Goal: Task Accomplishment & Management: Use online tool/utility

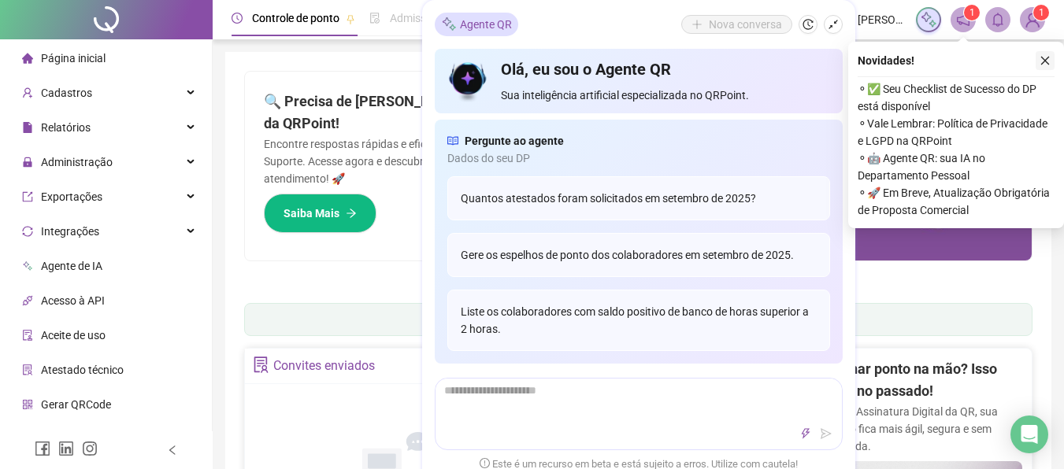
click at [1050, 64] on button "button" at bounding box center [1044, 60] width 19 height 19
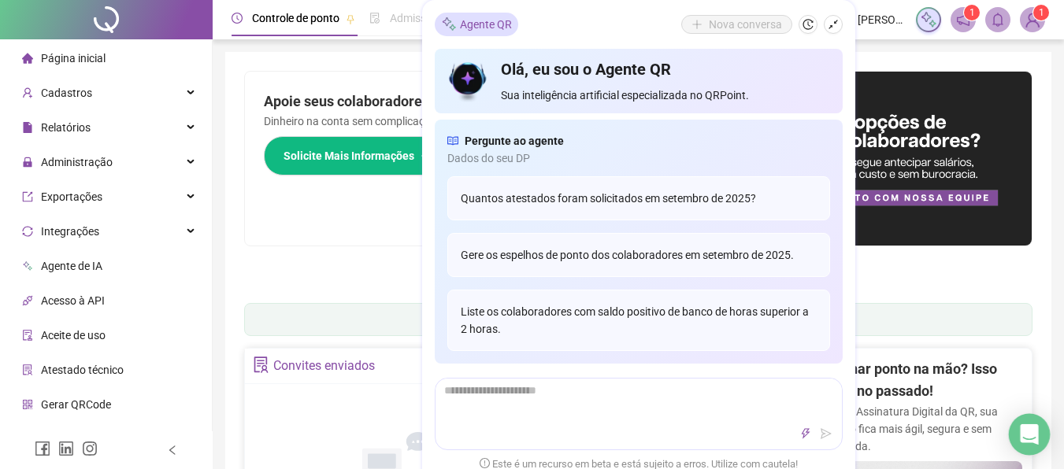
click at [1035, 425] on div "Open Intercom Messenger" at bounding box center [1030, 435] width 42 height 42
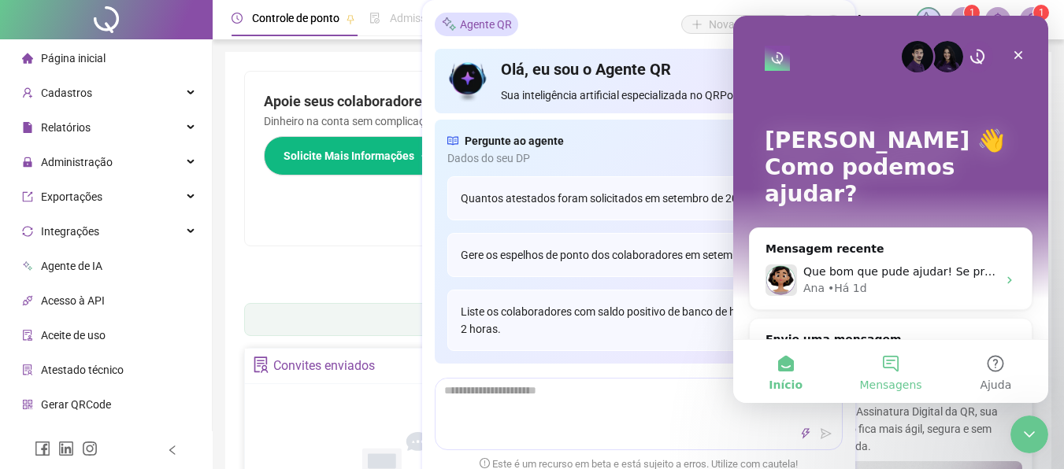
click at [887, 357] on button "Mensagens" at bounding box center [890, 371] width 105 height 63
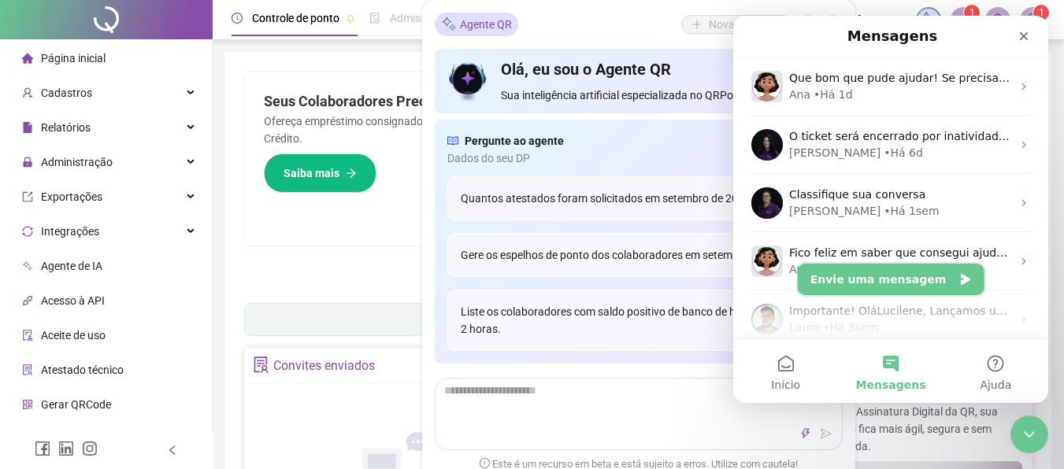
click at [891, 283] on button "Envie uma mensagem" at bounding box center [891, 279] width 187 height 31
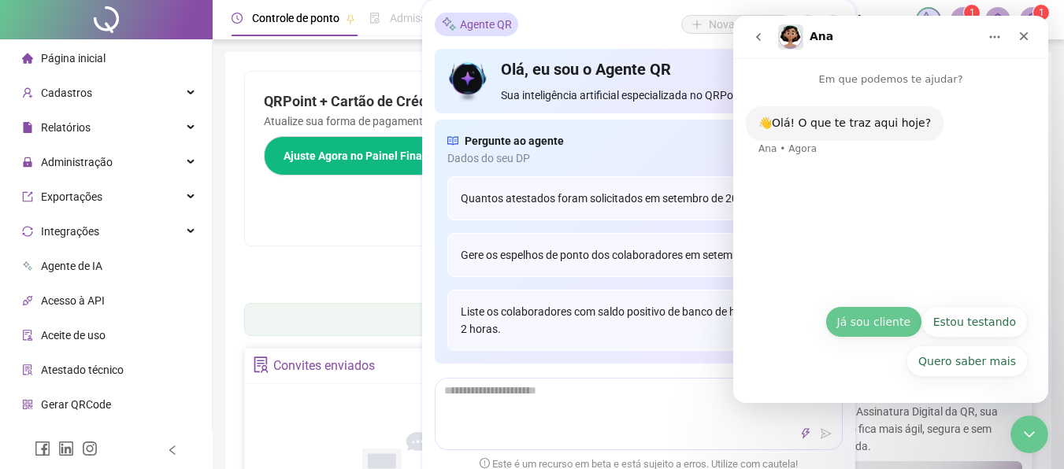
click at [894, 315] on button "Já sou cliente" at bounding box center [873, 321] width 97 height 31
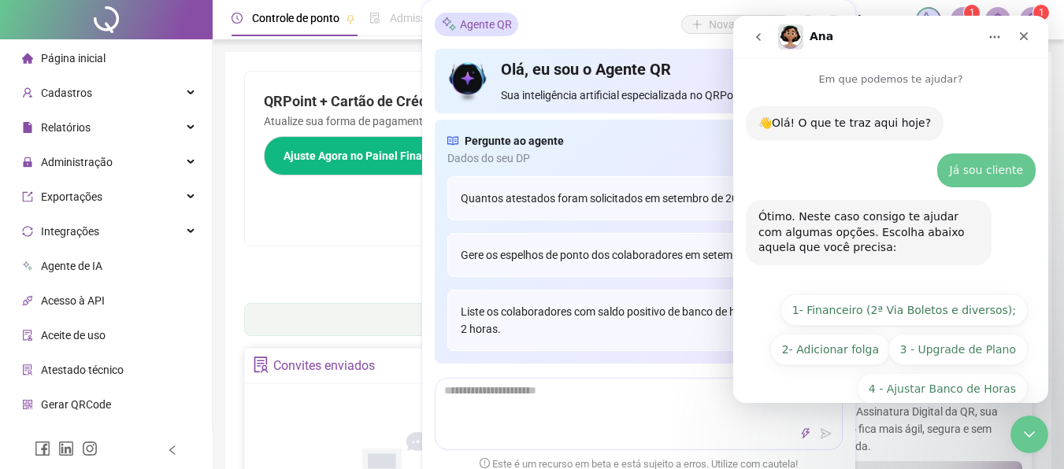
scroll to position [67, 0]
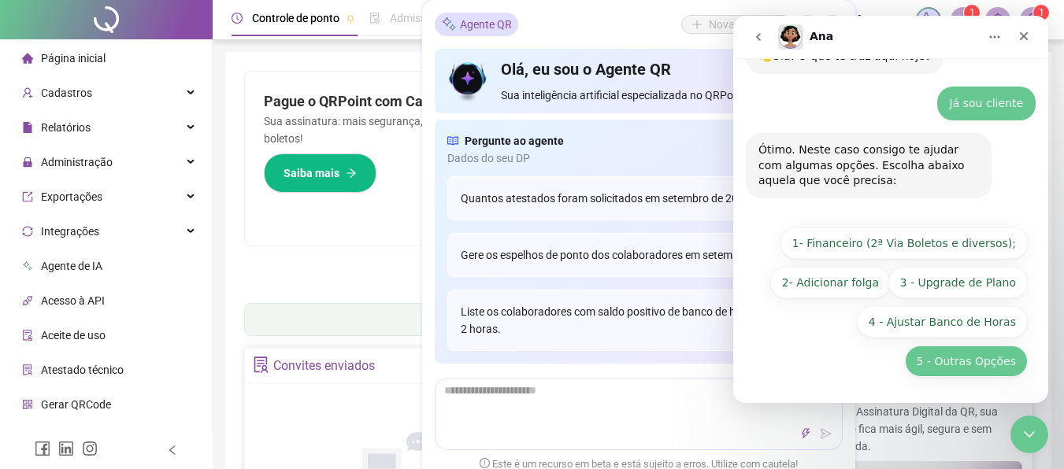
click at [972, 366] on button "5 - Outras Opções" at bounding box center [966, 361] width 123 height 31
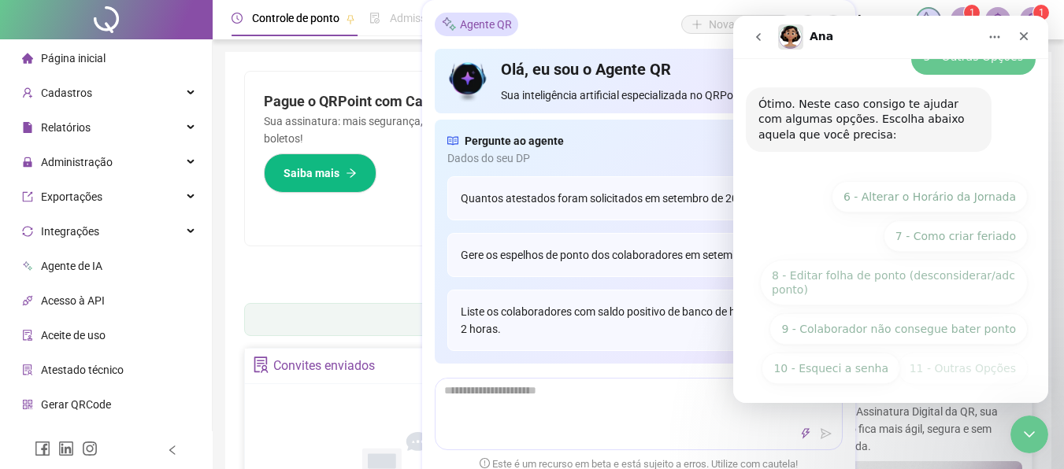
scroll to position [245, 0]
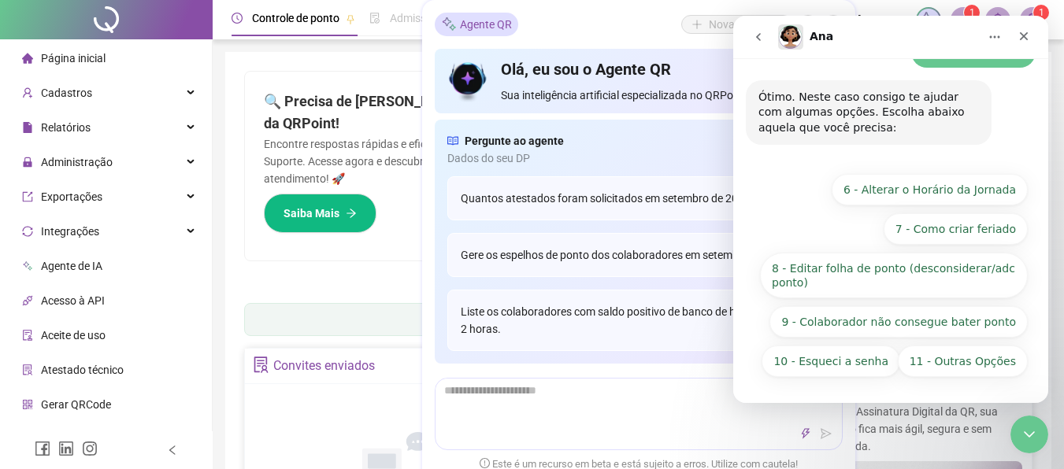
click at [972, 366] on button "11 - Outras Opções" at bounding box center [963, 361] width 130 height 31
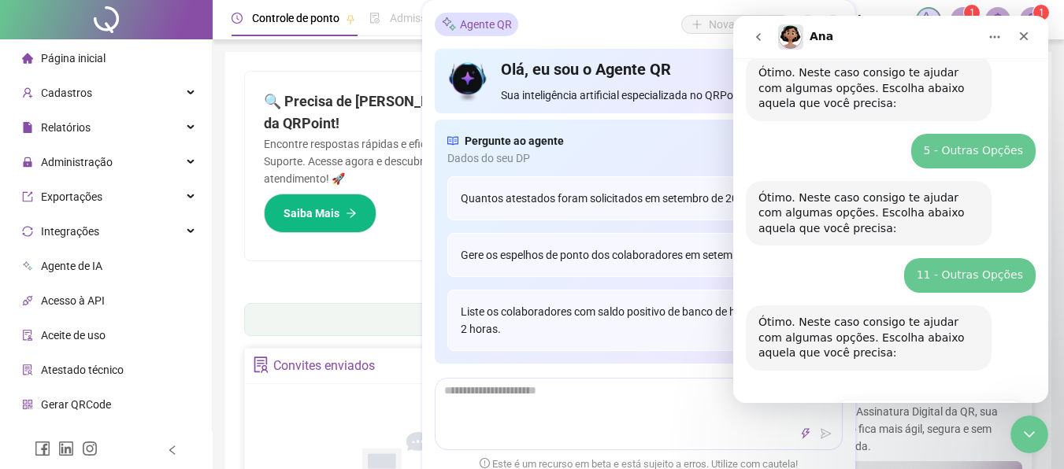
scroll to position [356, 0]
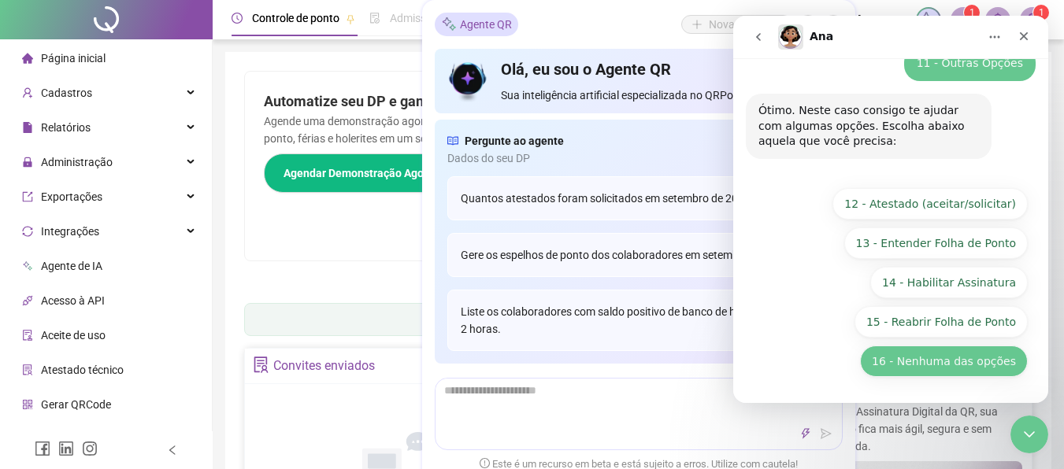
click at [954, 365] on button "16 - Nenhuma das opções" at bounding box center [944, 361] width 168 height 31
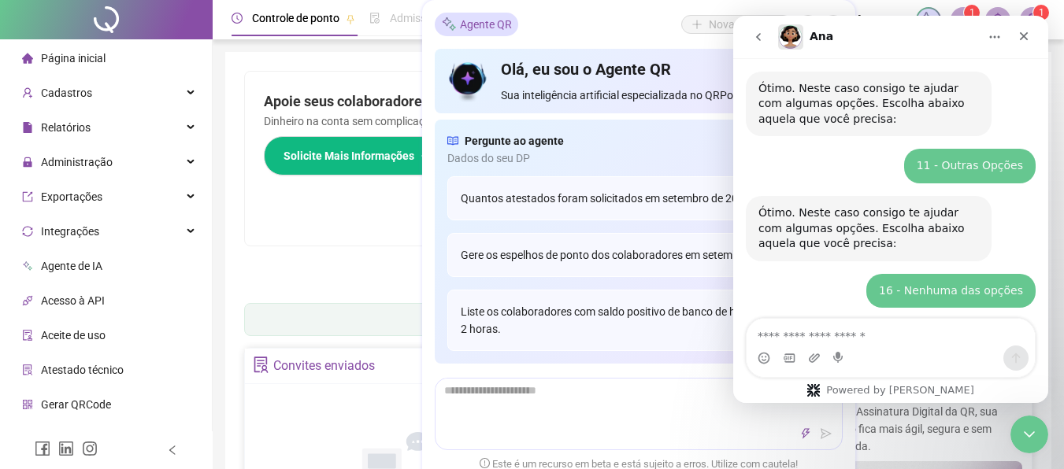
scroll to position [323, 0]
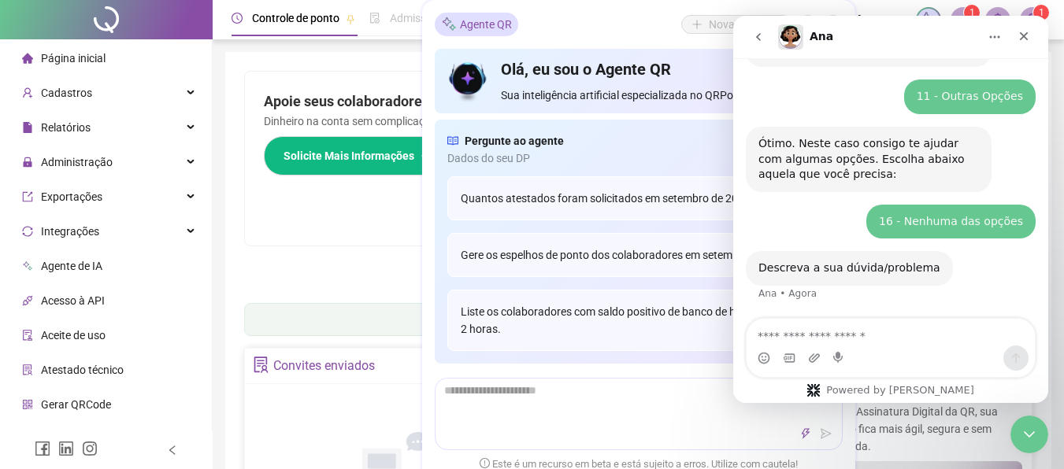
click at [883, 331] on textarea "Envie uma mensagem..." at bounding box center [890, 332] width 288 height 27
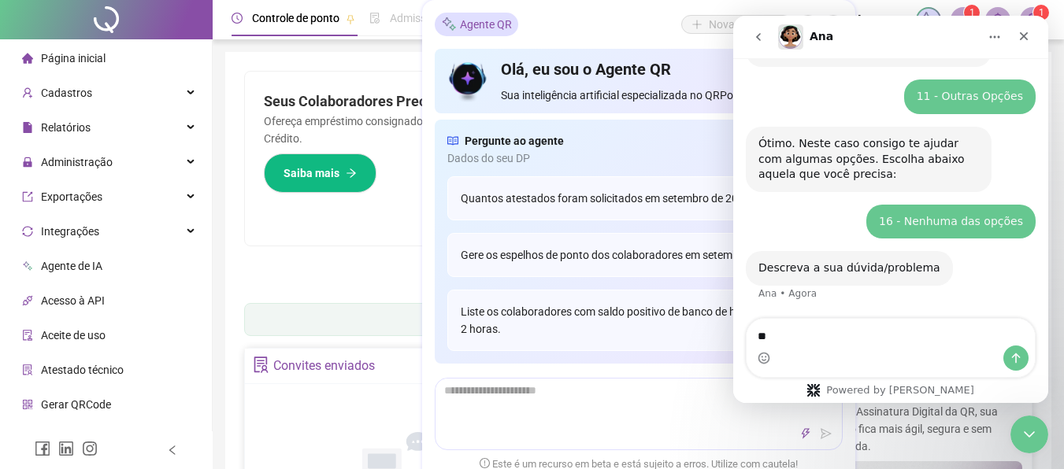
type textarea "*"
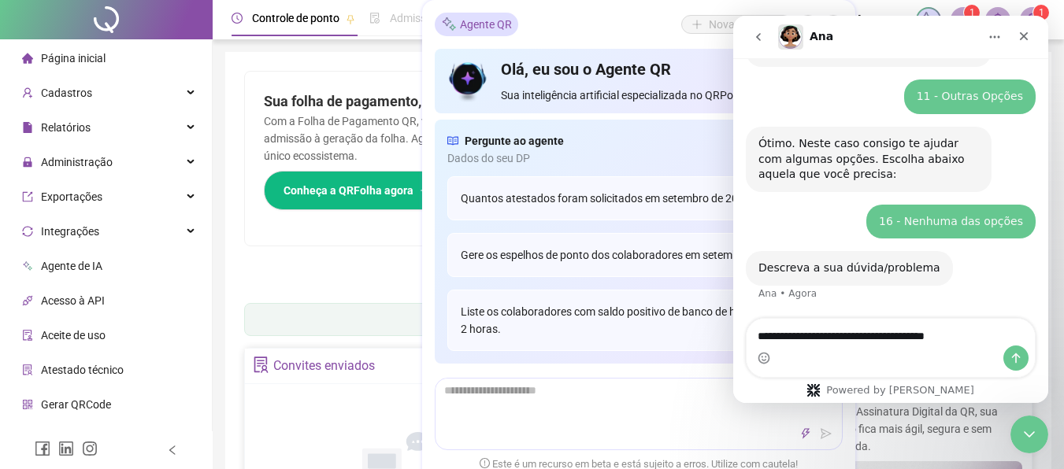
type textarea "**********"
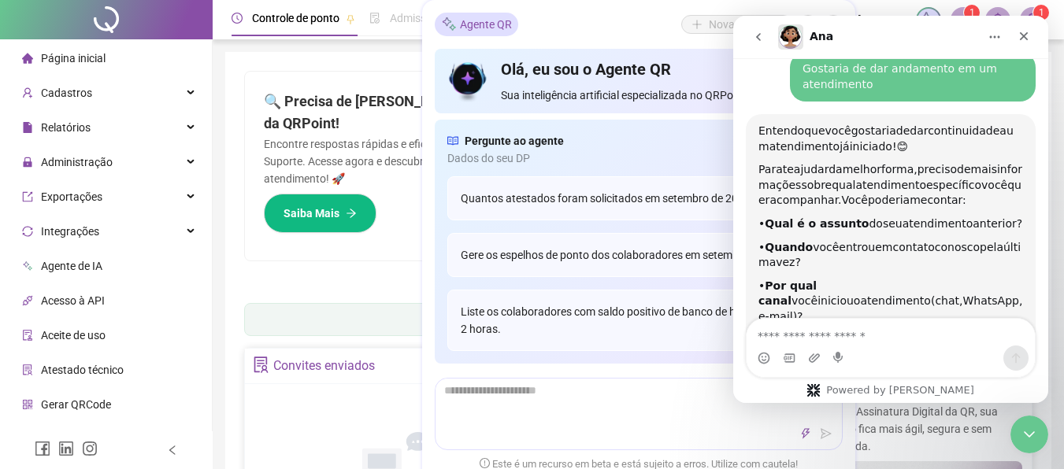
scroll to position [615, 0]
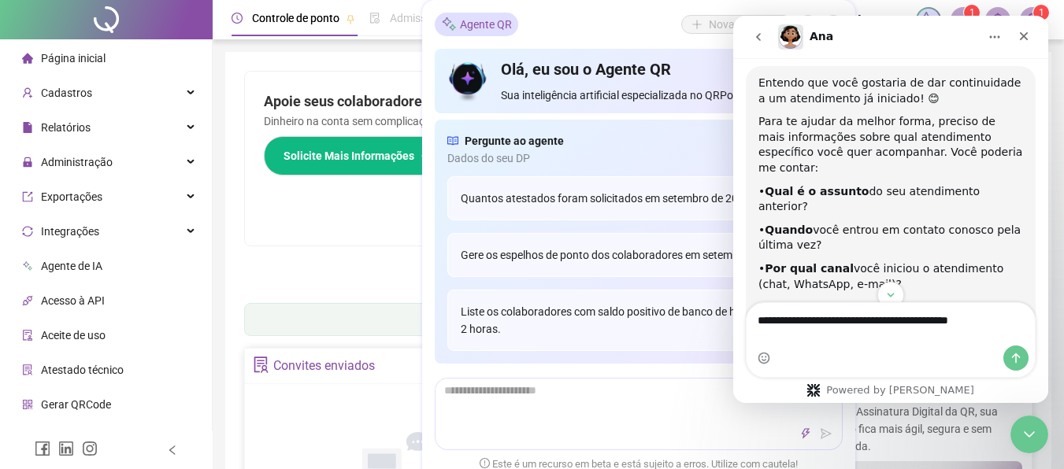
click at [942, 330] on textarea "**********" at bounding box center [890, 316] width 288 height 27
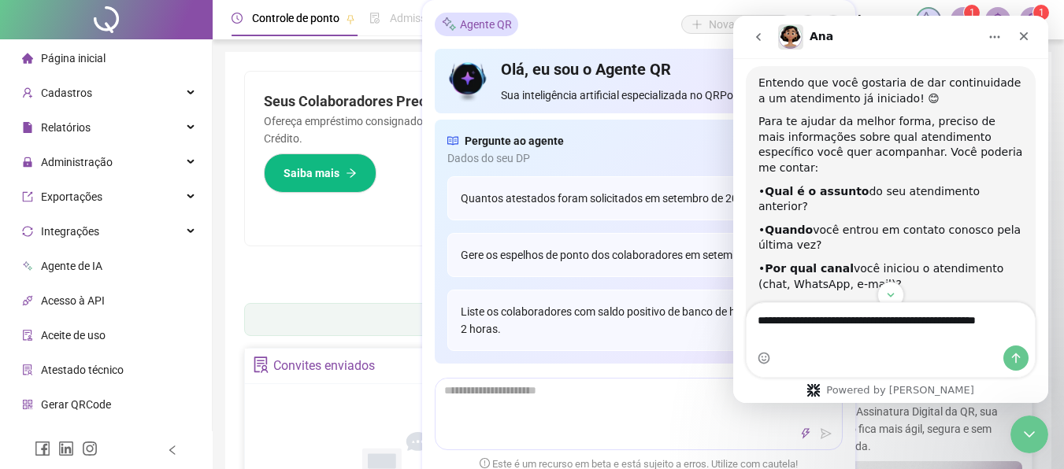
click at [1016, 330] on textarea "**********" at bounding box center [890, 316] width 288 height 27
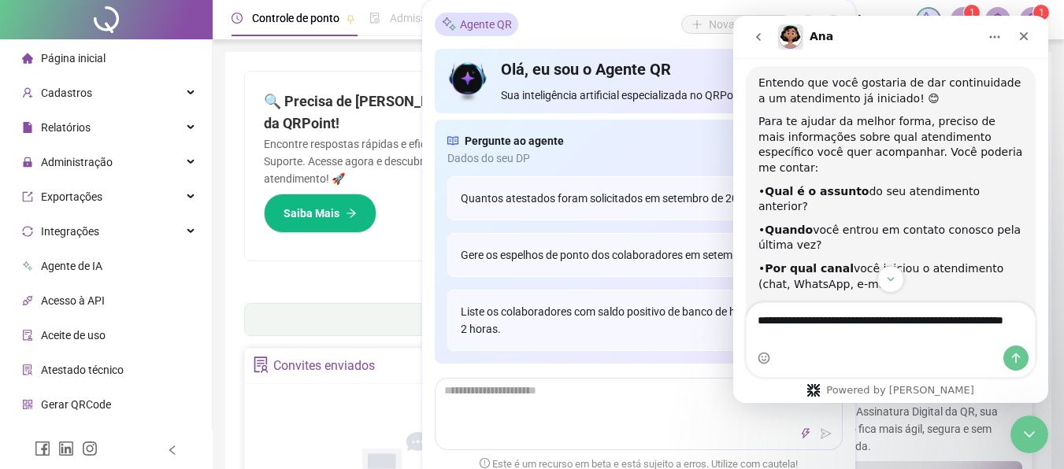
type textarea "**********"
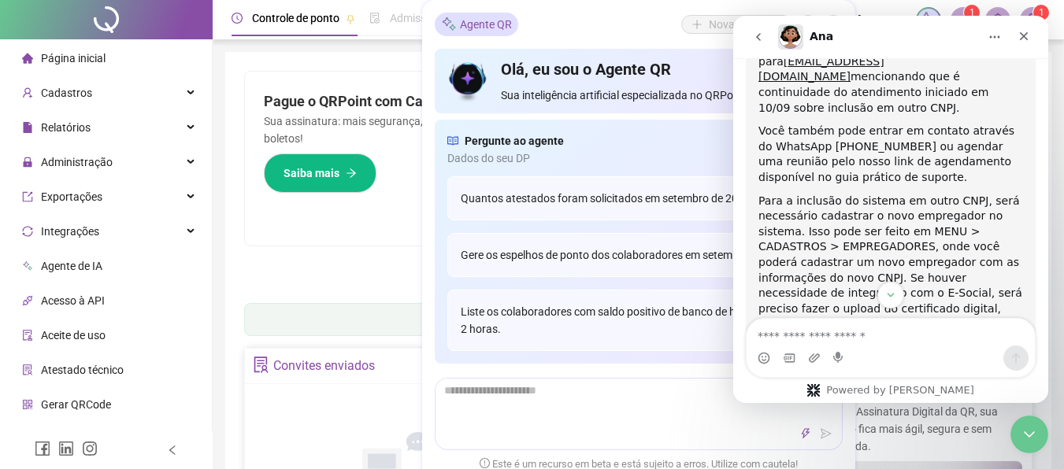
scroll to position [1302, 0]
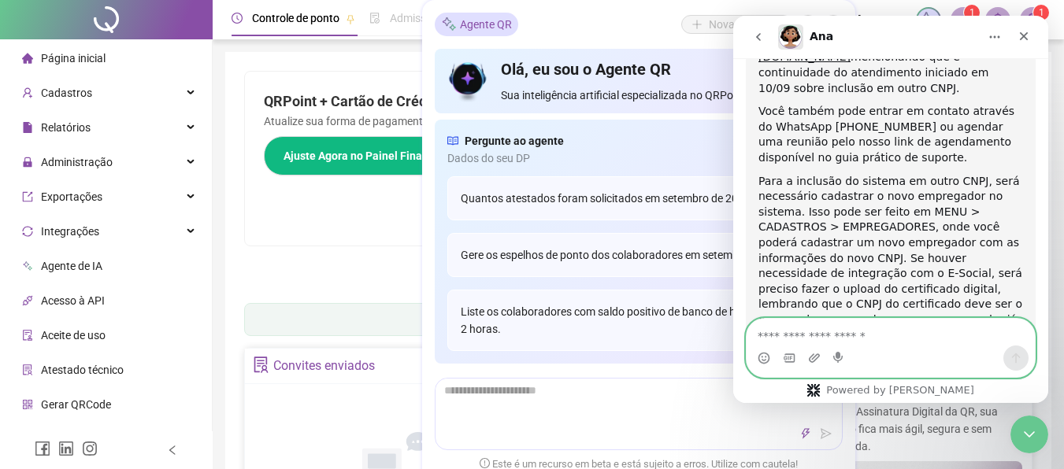
click at [787, 333] on textarea "Envie uma mensagem..." at bounding box center [890, 332] width 288 height 27
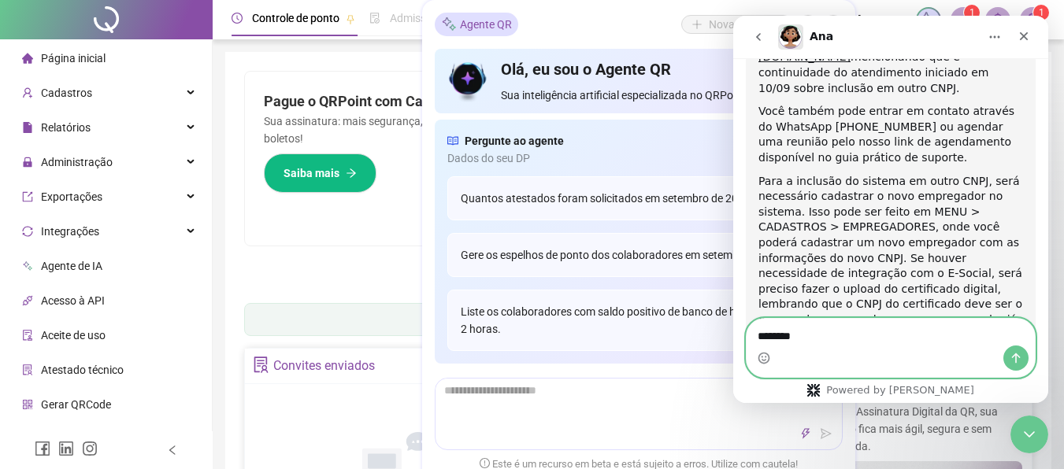
type textarea "*********"
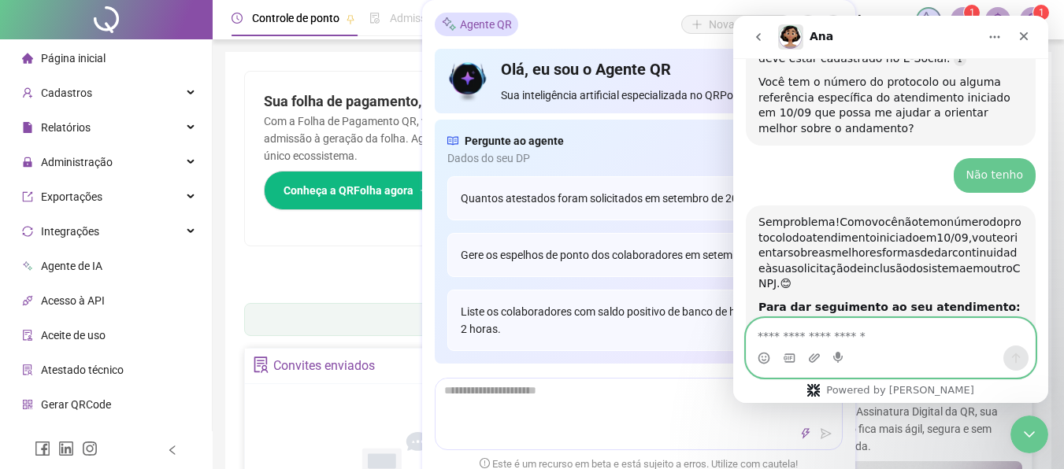
scroll to position [1612, 0]
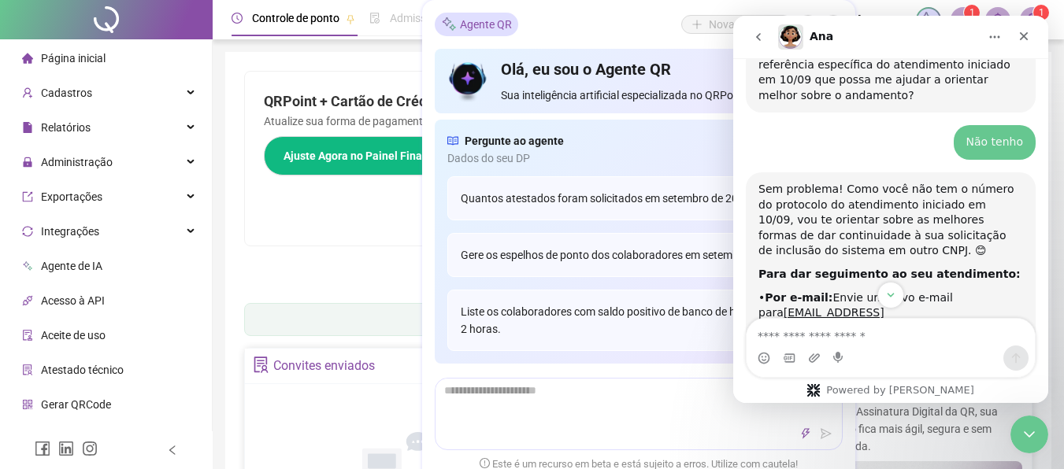
drag, startPoint x: 1048, startPoint y: 274, endPoint x: 1050, endPoint y: 286, distance: 11.9
drag, startPoint x: 1781, startPoint y: 280, endPoint x: 1047, endPoint y: 281, distance: 733.9
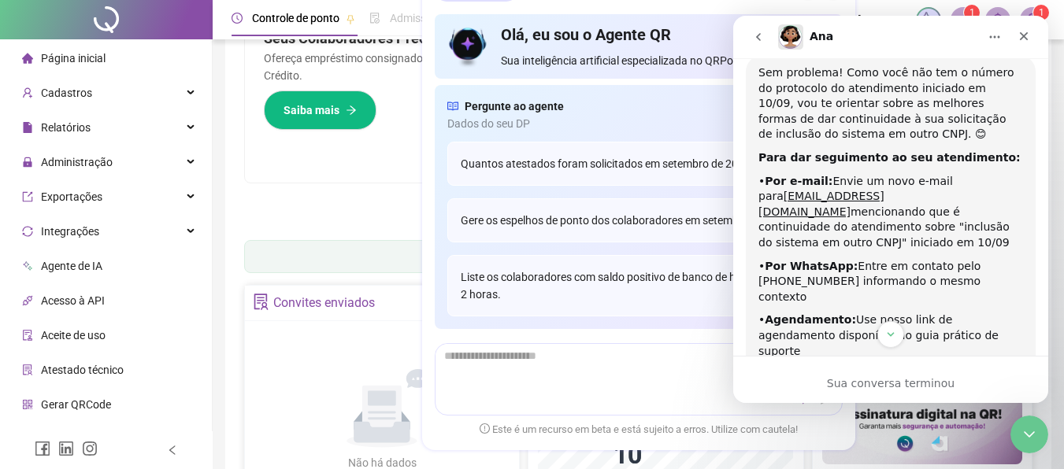
scroll to position [1698, 0]
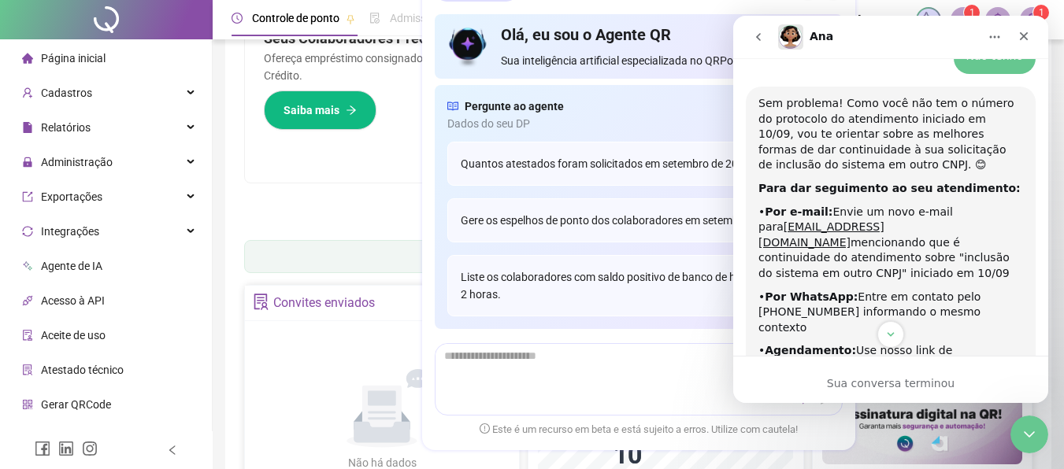
drag, startPoint x: 1042, startPoint y: 271, endPoint x: 1783, endPoint y: 302, distance: 741.6
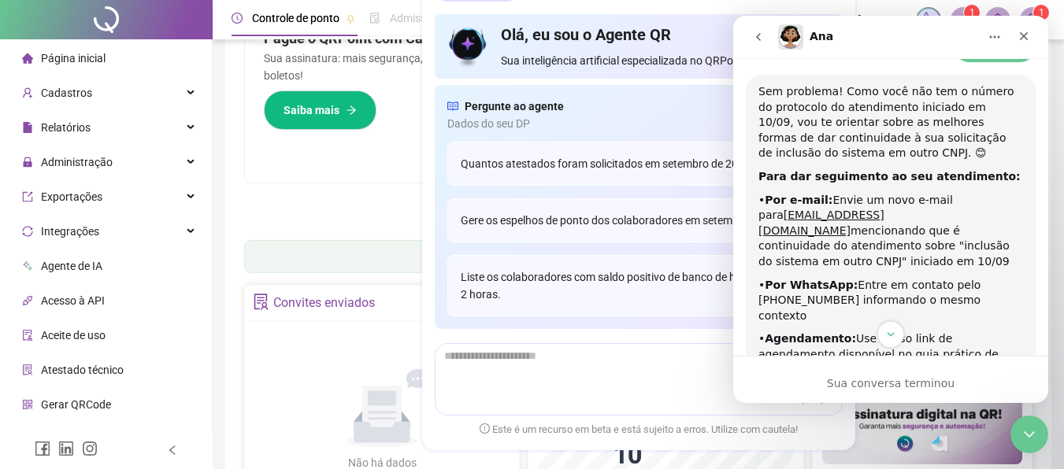
scroll to position [1876, 0]
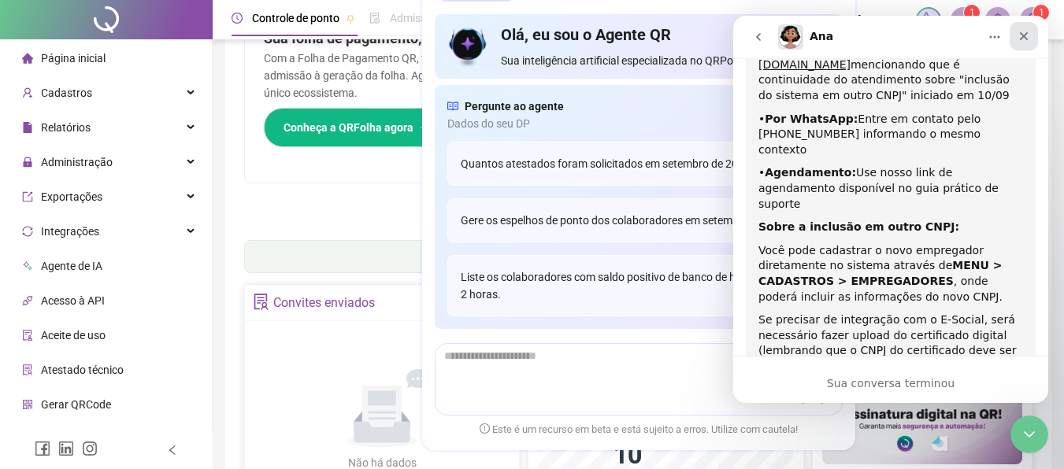
click at [1020, 27] on div "Fechar" at bounding box center [1023, 36] width 28 height 28
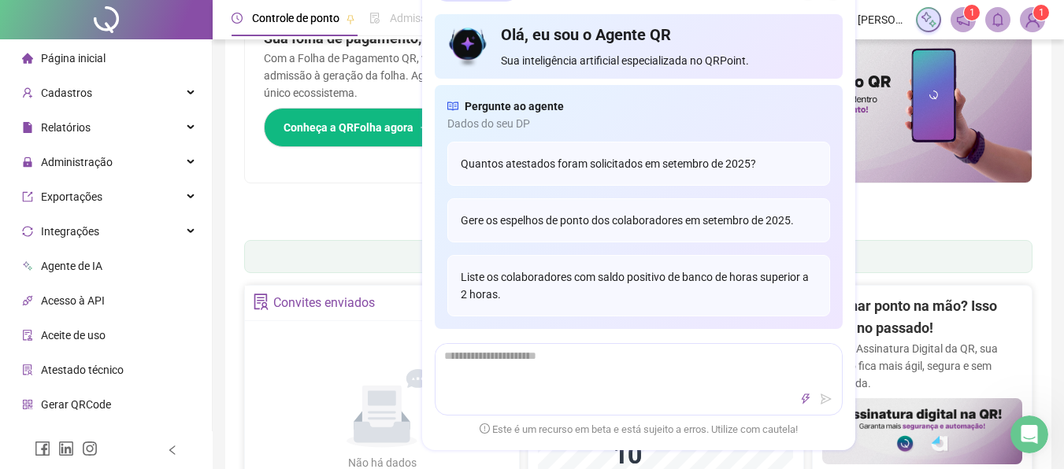
click at [1020, 27] on span "1" at bounding box center [1032, 19] width 25 height 25
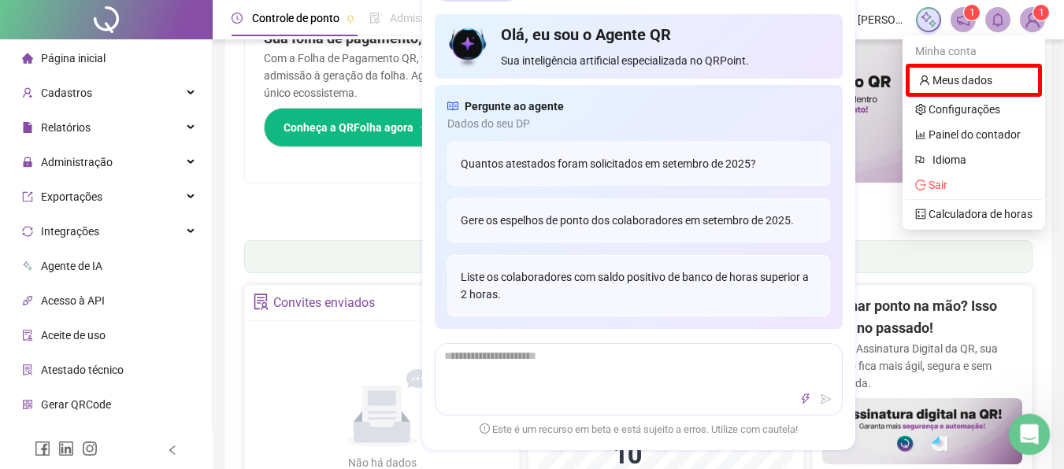
click at [1025, 423] on icon "Abertura do Messenger da Intercom" at bounding box center [1027, 433] width 26 height 26
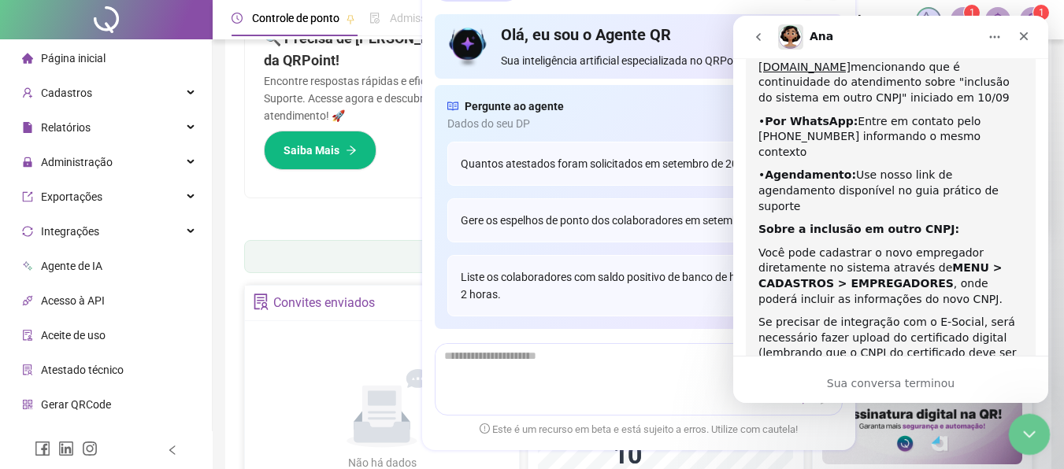
click at [1031, 420] on div "Encerramento do Messenger da Intercom" at bounding box center [1027, 432] width 38 height 38
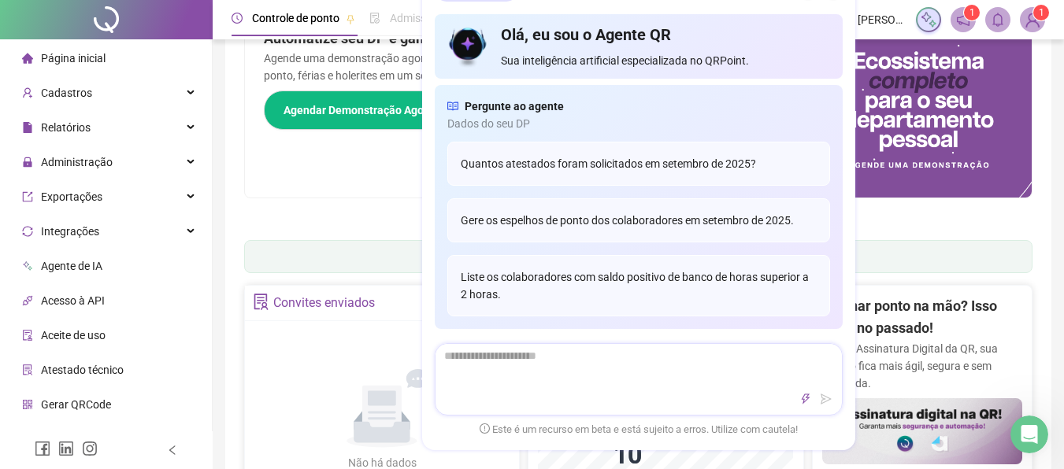
click at [767, 368] on textarea at bounding box center [638, 364] width 406 height 41
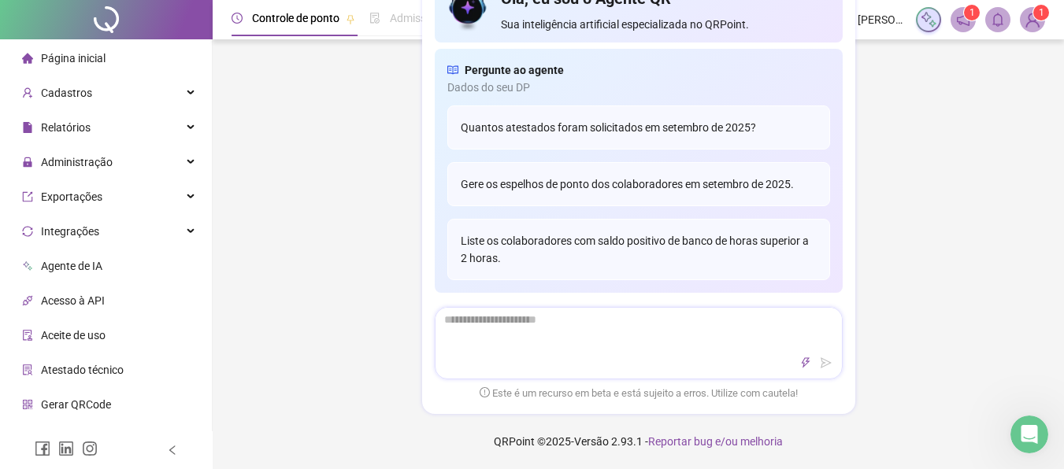
scroll to position [0, 0]
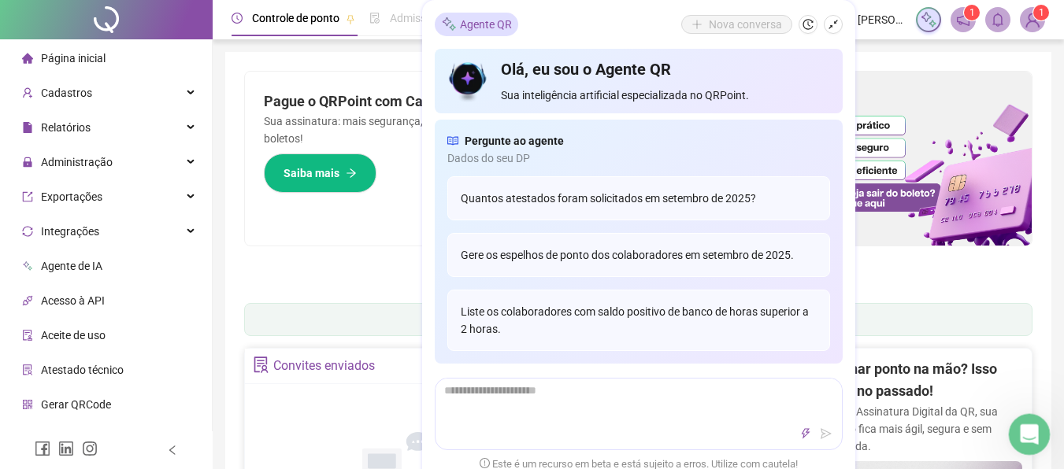
click at [1023, 422] on icon "Abertura do Messenger da Intercom" at bounding box center [1027, 433] width 26 height 26
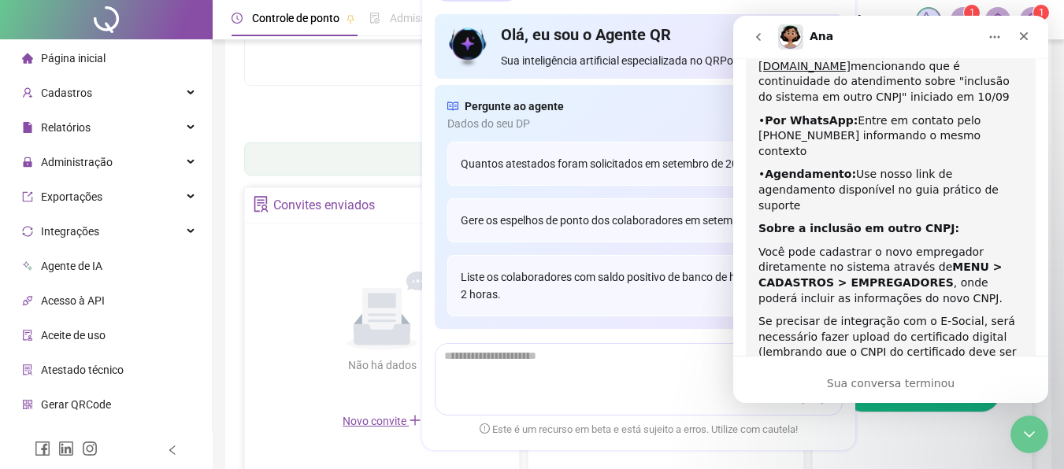
scroll to position [1876, 0]
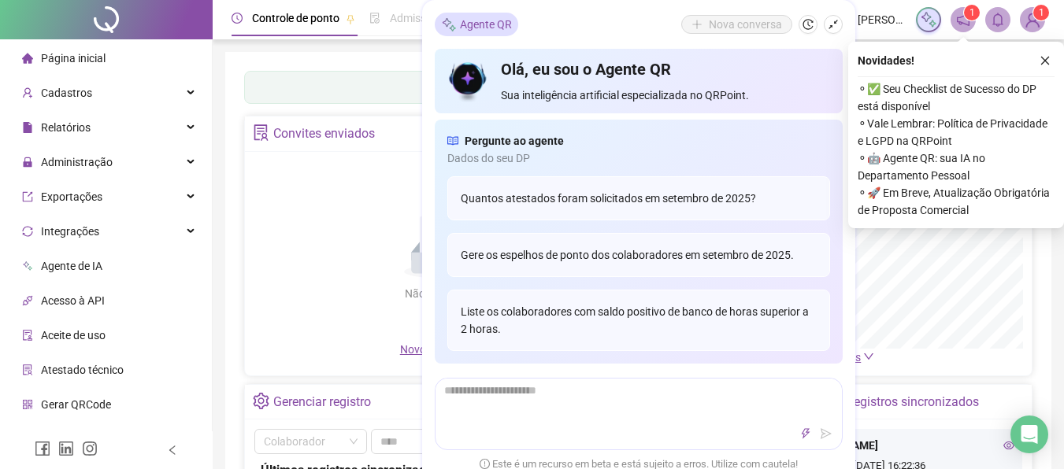
click at [1032, 14] on img at bounding box center [1032, 20] width 24 height 24
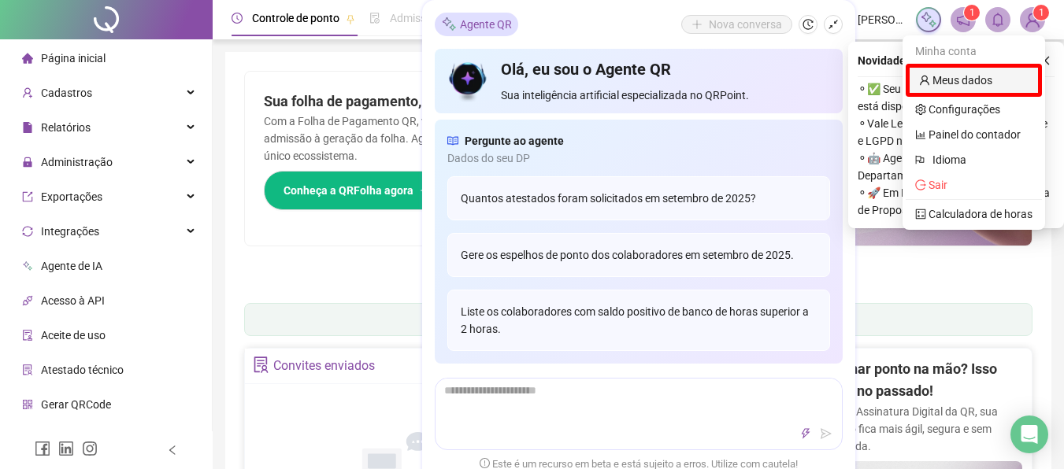
click at [959, 75] on link "Meus dados" at bounding box center [955, 80] width 73 height 13
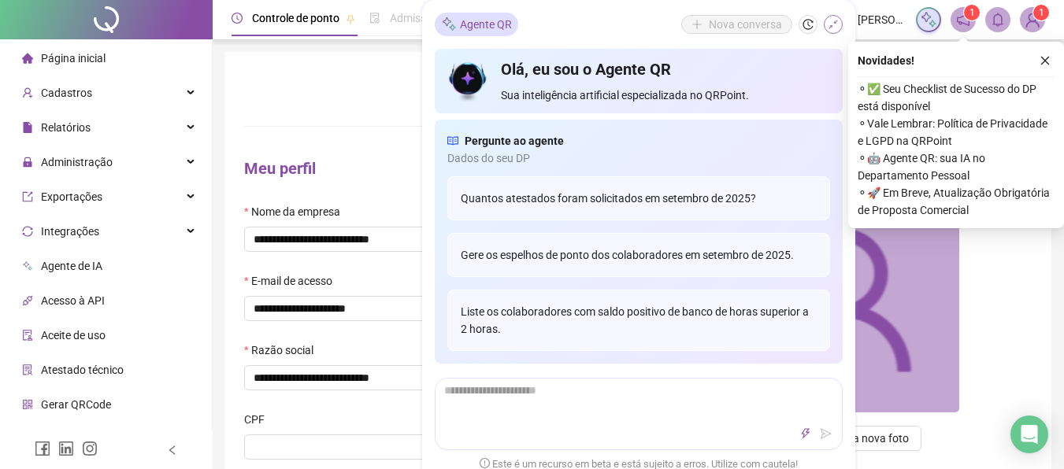
click at [831, 21] on icon "shrink" at bounding box center [833, 24] width 11 height 11
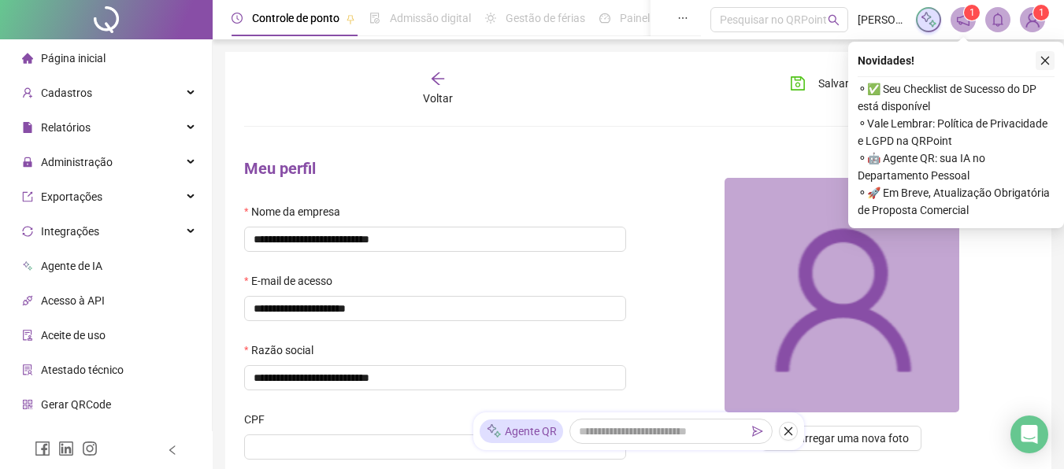
click at [1050, 59] on button "button" at bounding box center [1044, 60] width 19 height 19
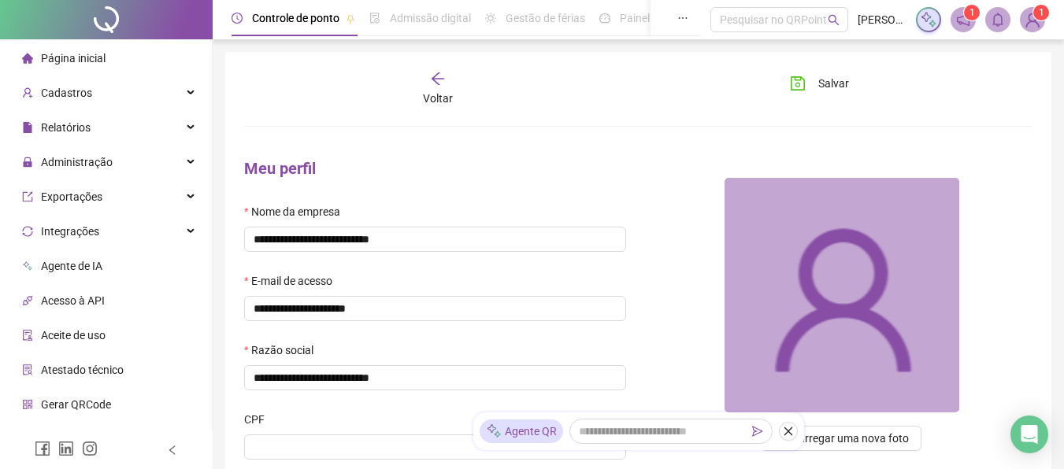
click at [1032, 17] on img at bounding box center [1032, 20] width 24 height 24
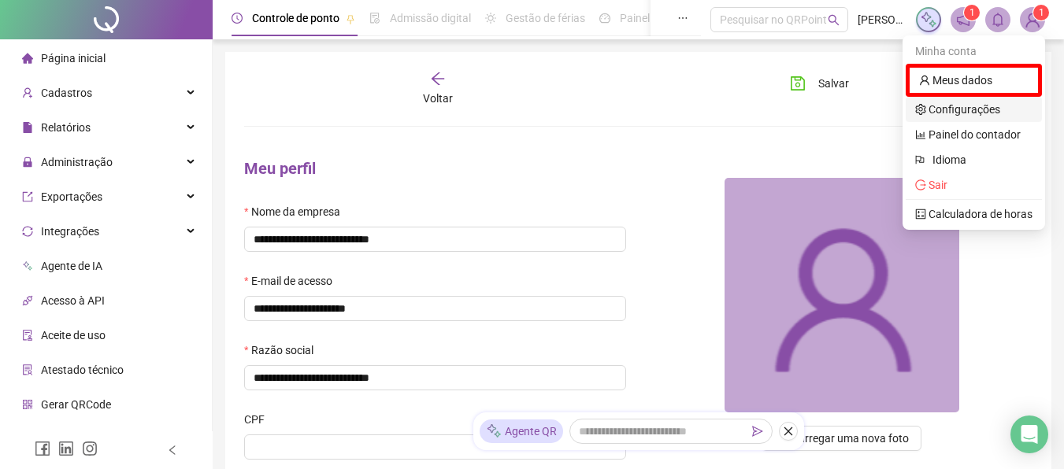
click at [990, 107] on link "Configurações" at bounding box center [957, 109] width 85 height 13
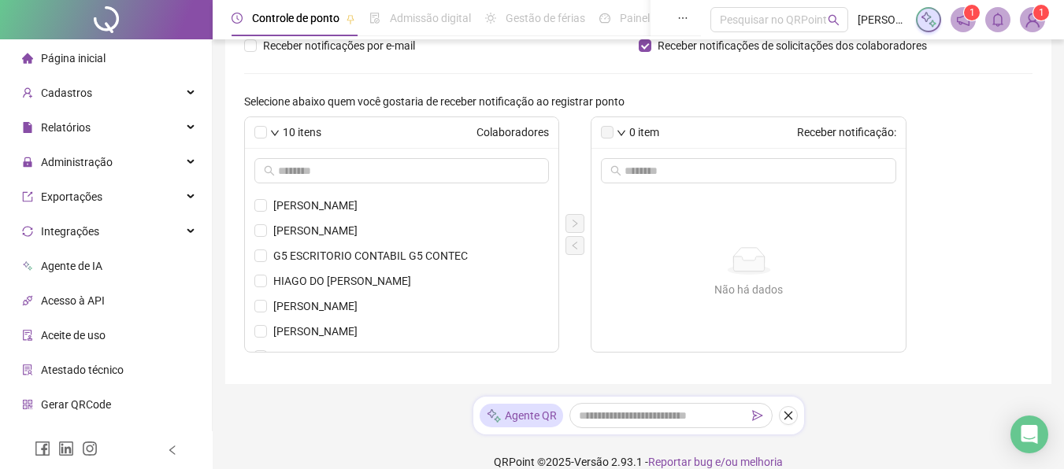
scroll to position [110, 0]
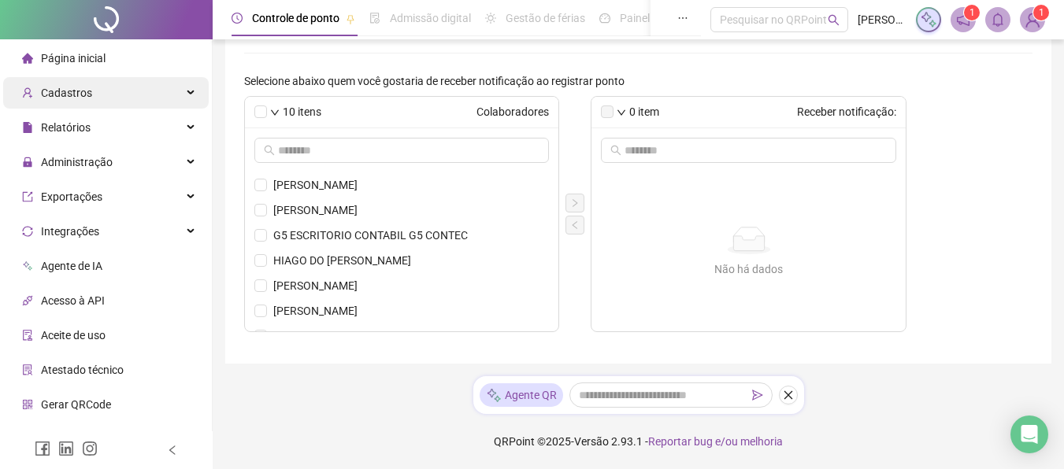
click at [177, 86] on div "Cadastros" at bounding box center [106, 92] width 206 height 31
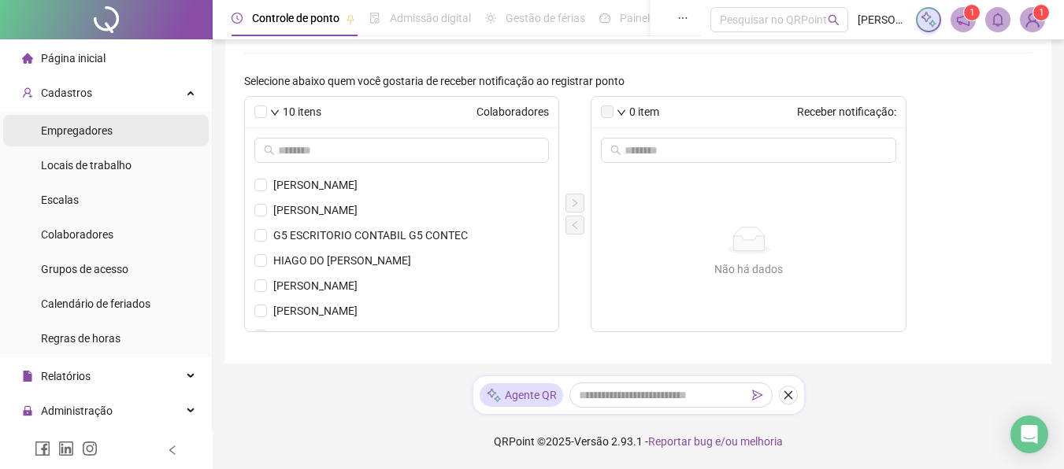
click at [98, 120] on div "Empregadores" at bounding box center [77, 130] width 72 height 31
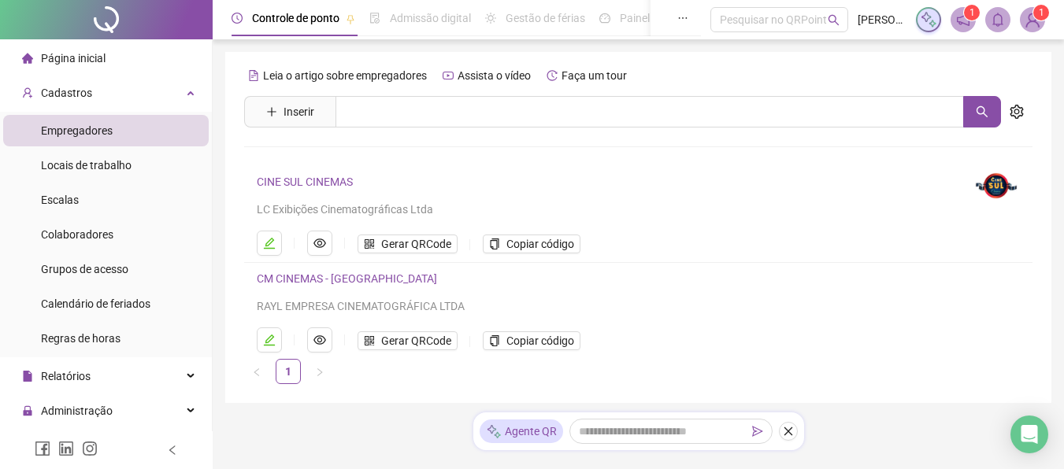
click at [309, 179] on link "CINE SUL CINEMAS" at bounding box center [305, 182] width 96 height 13
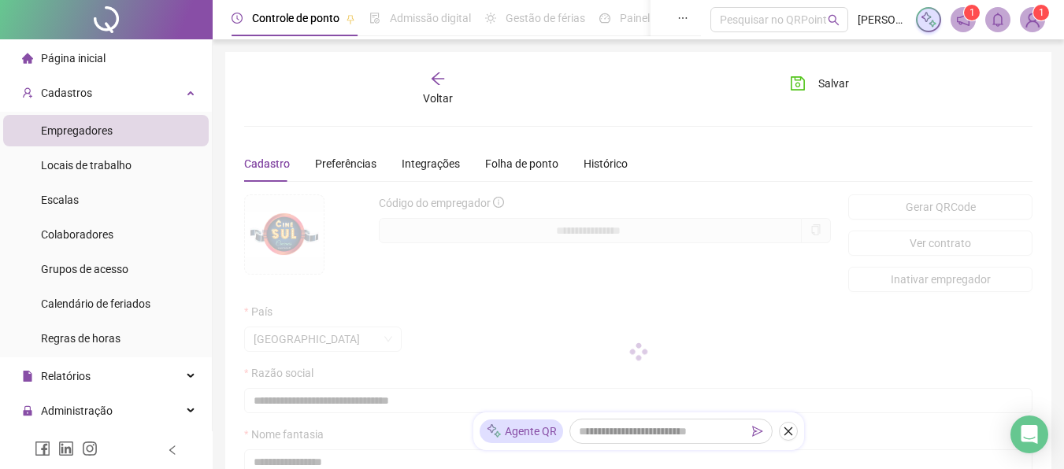
type input "**********"
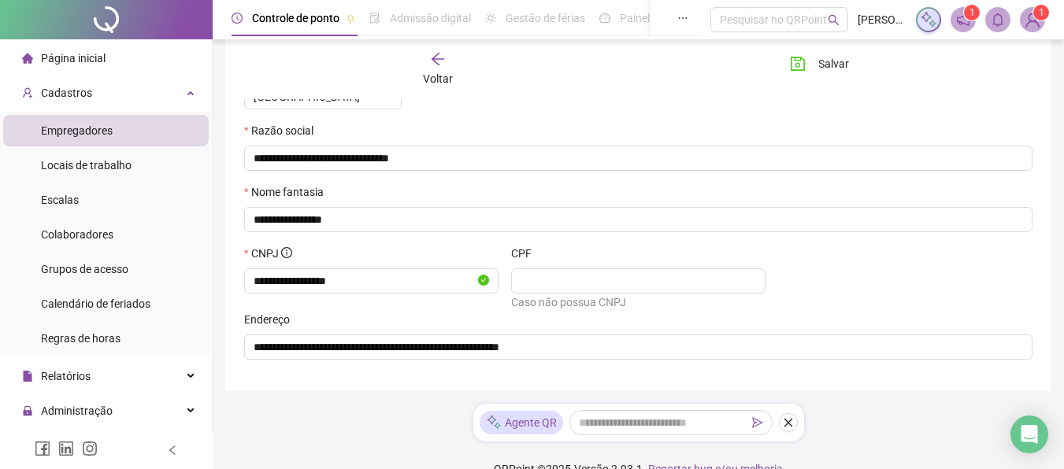
scroll to position [270, 0]
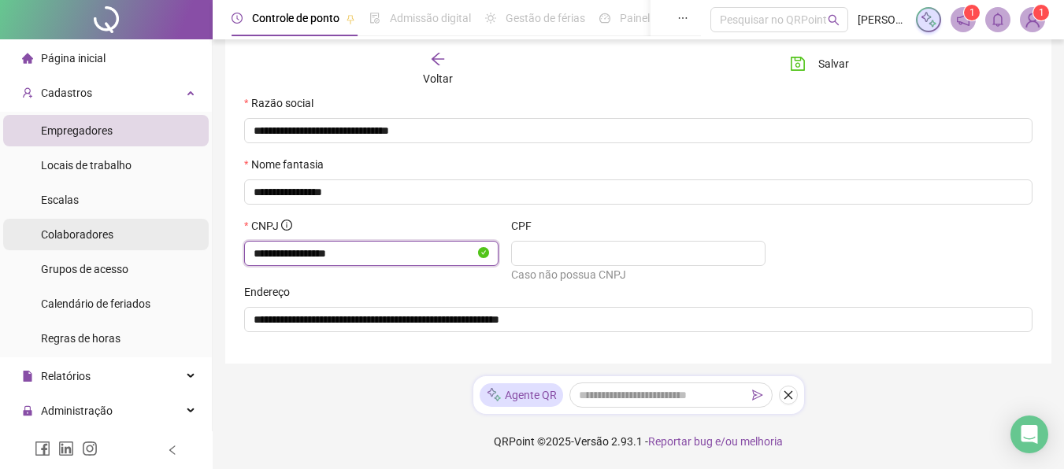
drag, startPoint x: 374, startPoint y: 250, endPoint x: 177, endPoint y: 248, distance: 196.9
click at [177, 248] on div "**********" at bounding box center [532, 99] width 1064 height 739
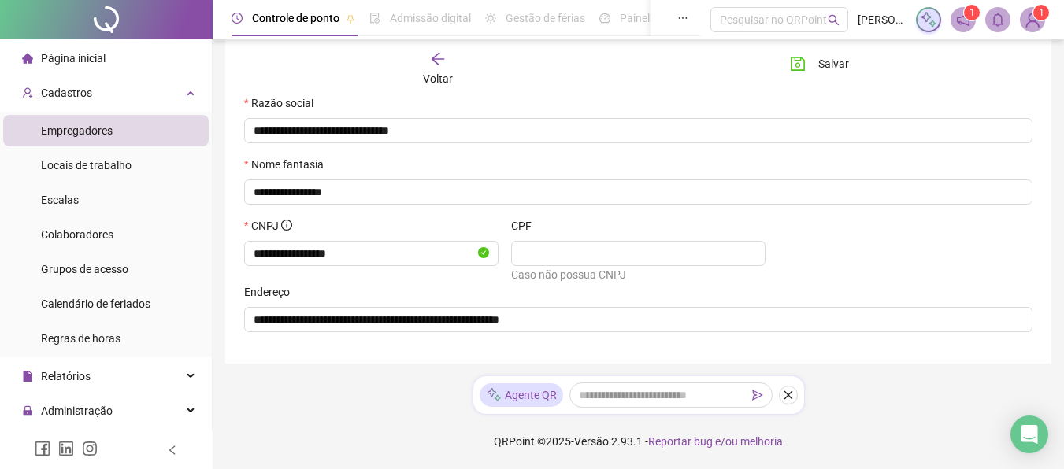
click at [83, 56] on span "Página inicial" at bounding box center [73, 58] width 65 height 13
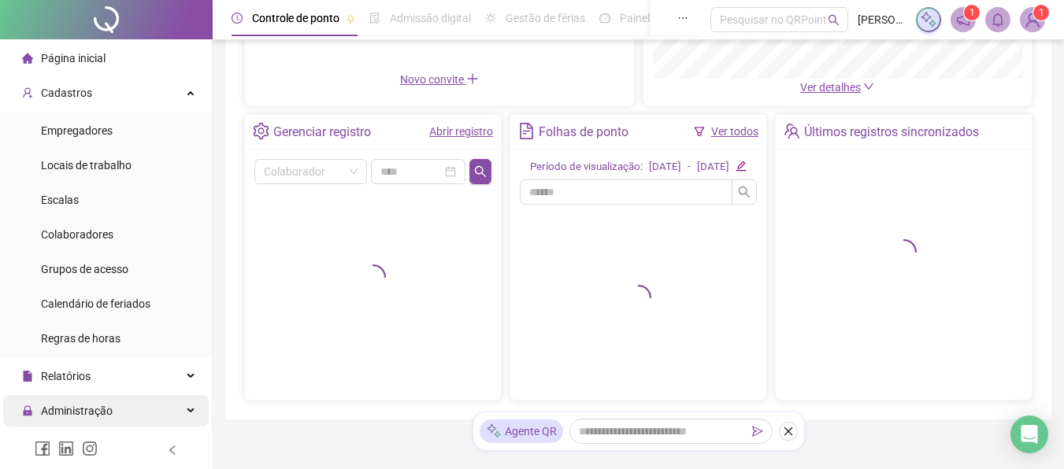
click at [70, 411] on span "Administração" at bounding box center [77, 411] width 72 height 13
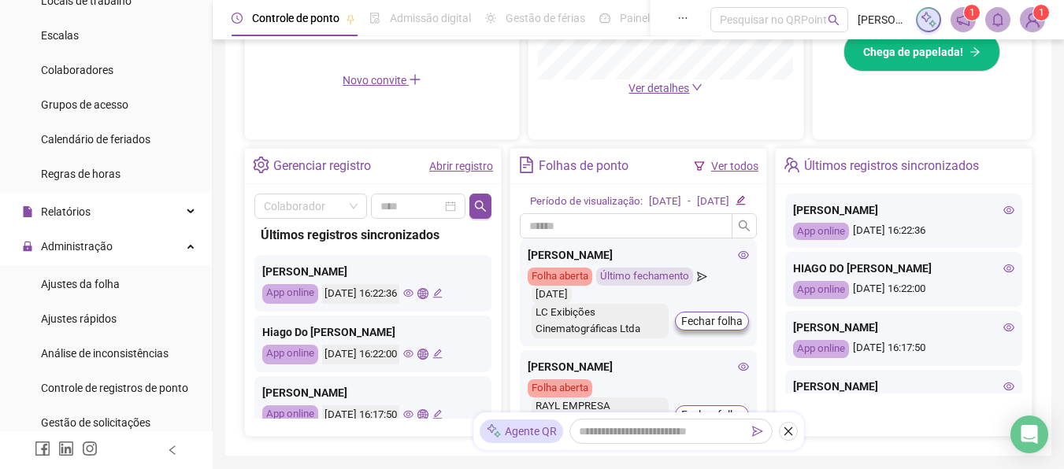
scroll to position [198, 0]
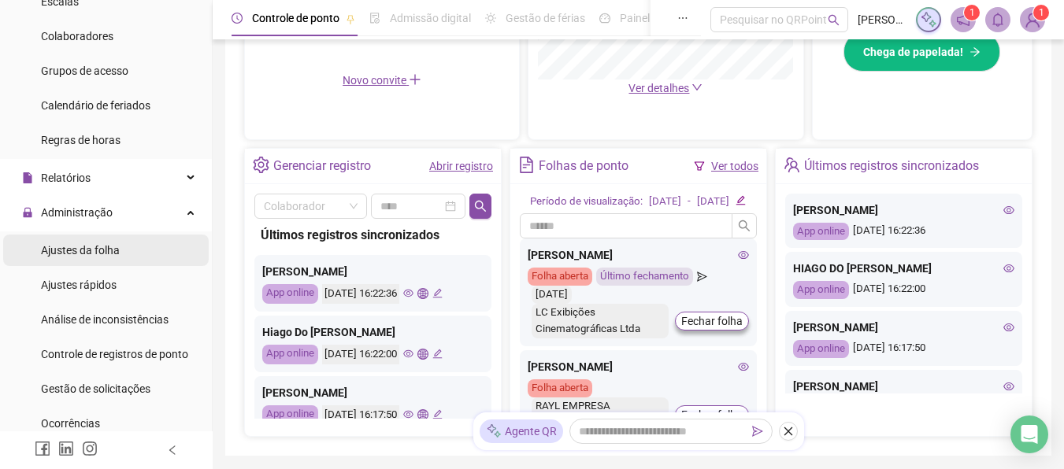
click at [87, 247] on span "Ajustes da folha" at bounding box center [80, 250] width 79 height 13
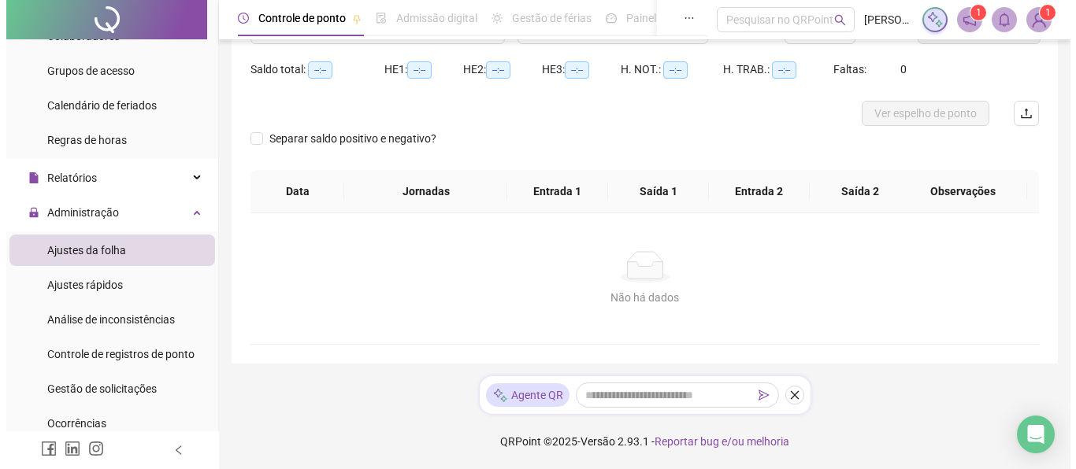
scroll to position [150, 0]
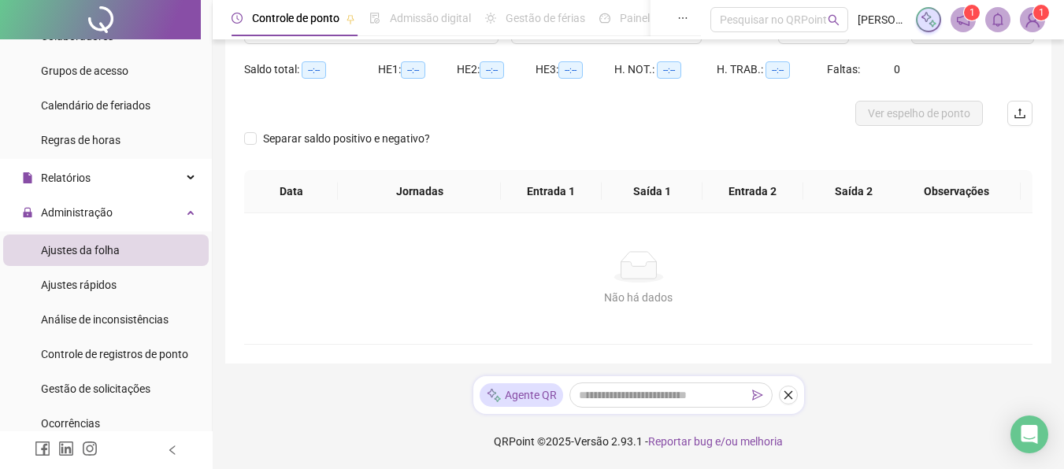
type input "**********"
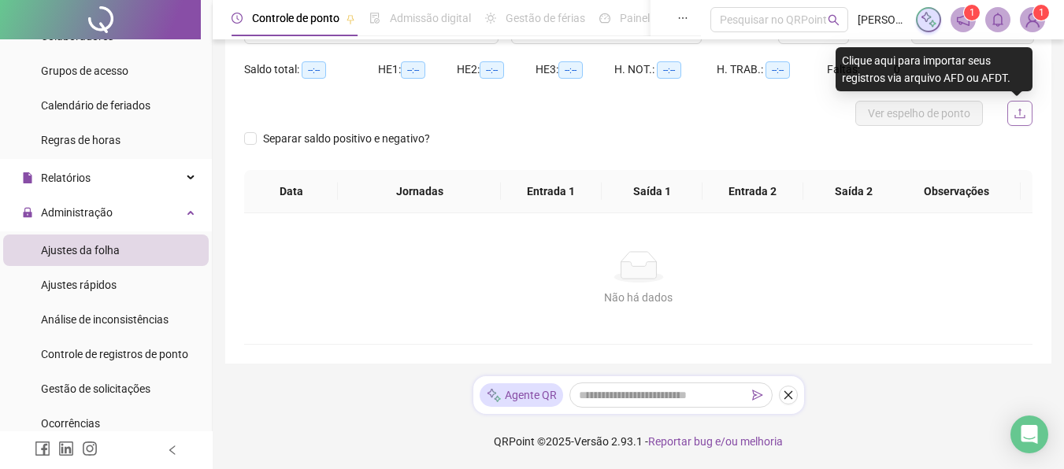
click at [1019, 112] on icon "upload" at bounding box center [1019, 113] width 13 height 13
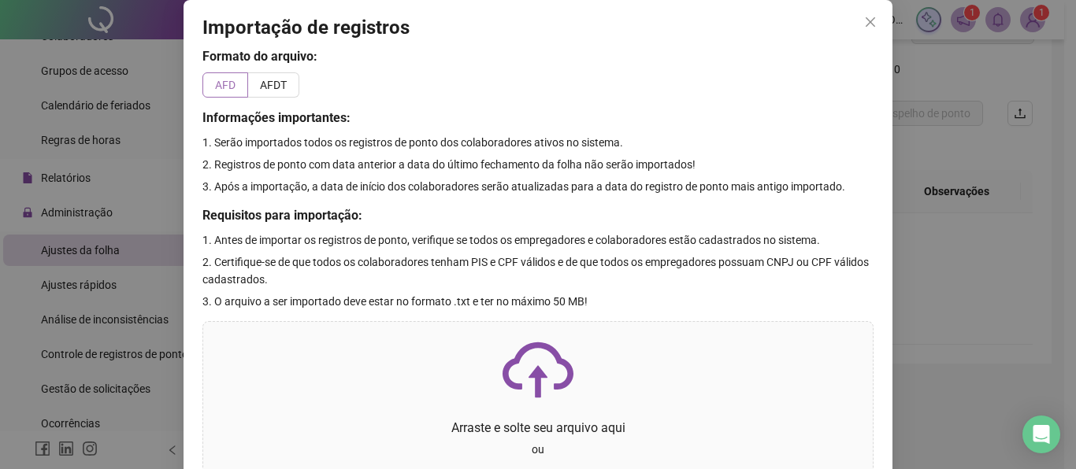
click at [220, 93] on label "AFD" at bounding box center [225, 84] width 46 height 25
click at [529, 360] on icon "cloud-upload" at bounding box center [537, 370] width 71 height 71
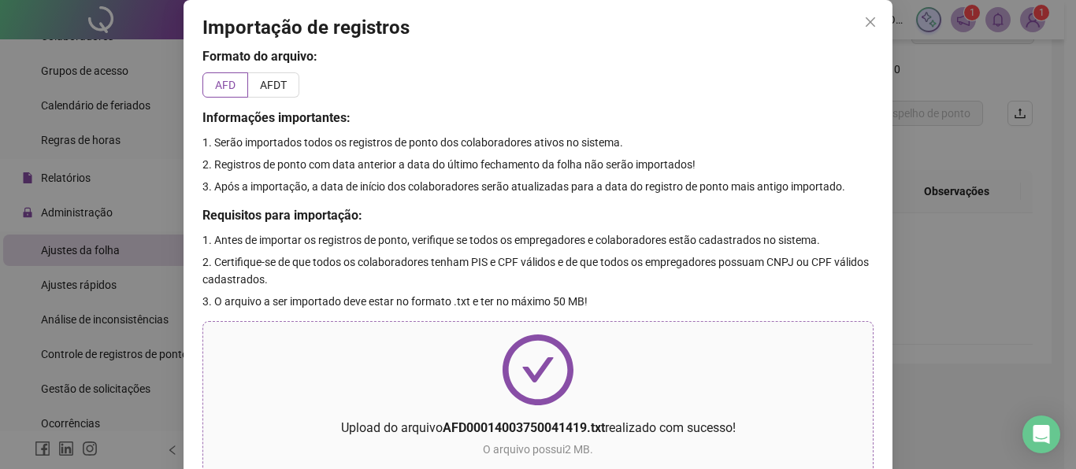
scroll to position [105, 0]
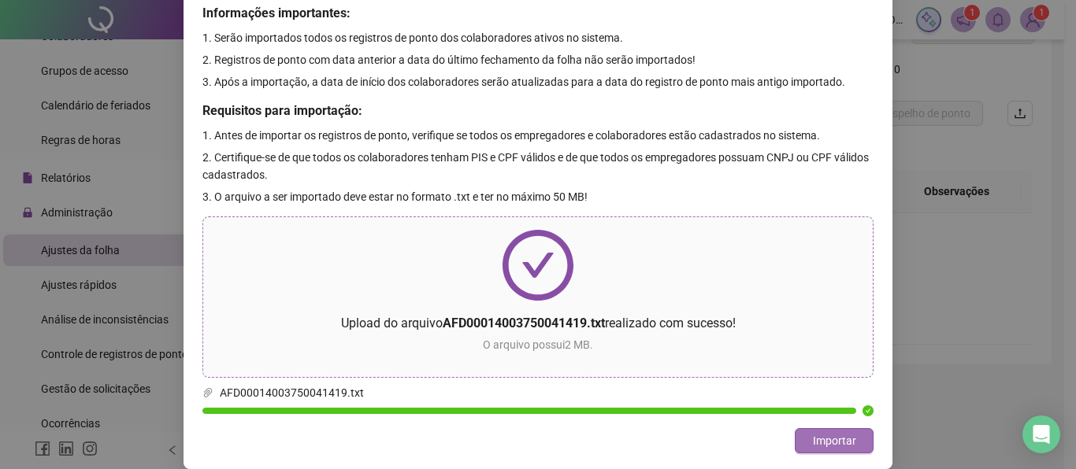
click at [825, 439] on span "Importar" at bounding box center [834, 440] width 43 height 17
